Goal: Register for event/course

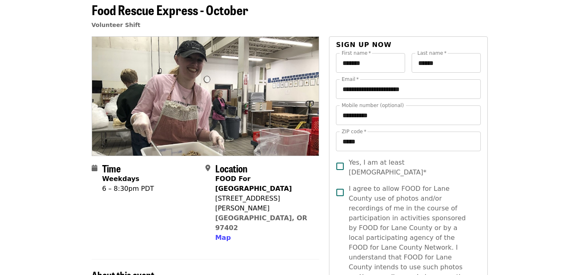
scroll to position [40, 0]
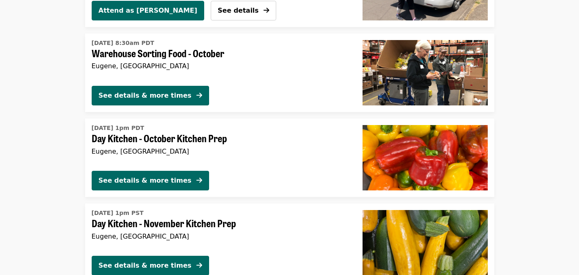
scroll to position [1769, 0]
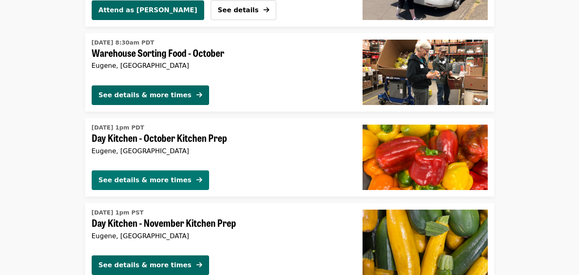
click at [135, 175] on div "See details & more times" at bounding box center [145, 180] width 93 height 10
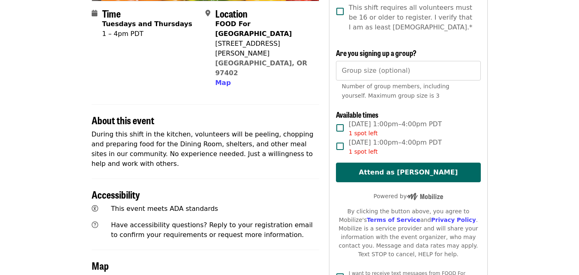
scroll to position [198, 0]
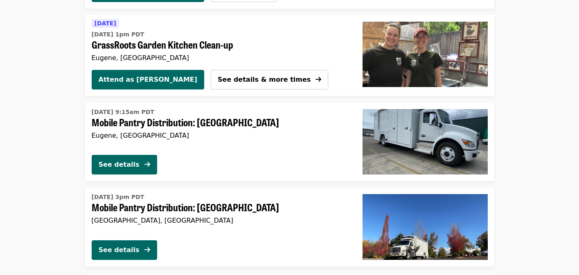
scroll to position [929, 0]
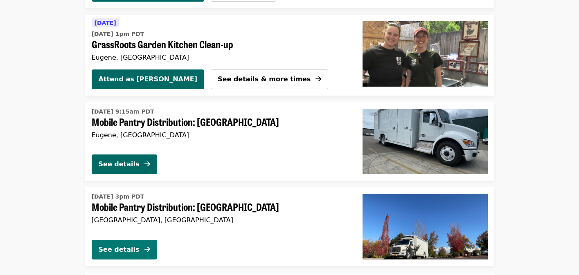
click at [119, 247] on div "See details" at bounding box center [119, 250] width 41 height 10
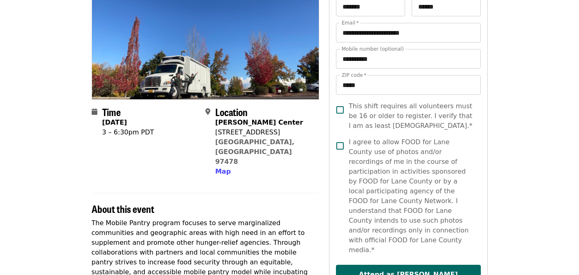
scroll to position [97, 0]
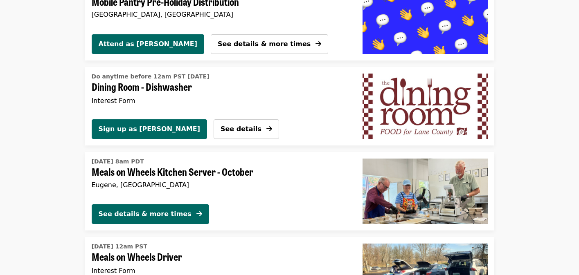
scroll to position [1218, 0]
